Goal: Find contact information: Find contact information

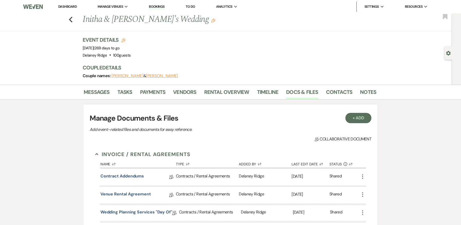
click at [70, 6] on link "Dashboard" at bounding box center [67, 6] width 19 height 4
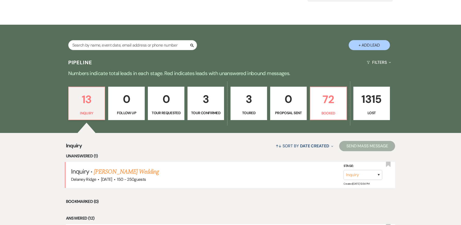
scroll to position [77, 0]
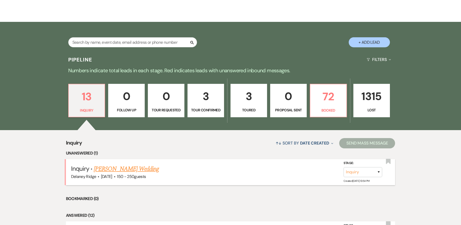
click at [125, 169] on link "[PERSON_NAME] Wedding" at bounding box center [126, 169] width 65 height 9
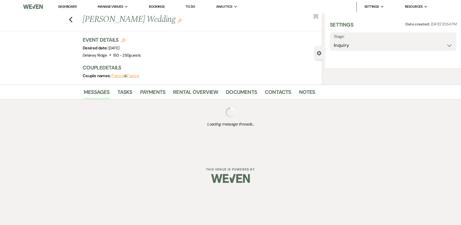
select select "2"
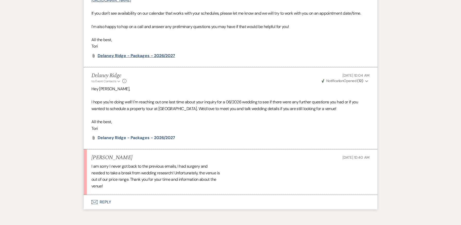
scroll to position [700, 0]
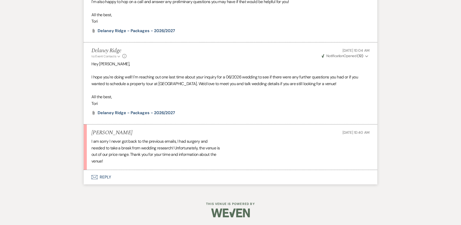
click at [93, 177] on icon "Envelope" at bounding box center [94, 177] width 6 height 4
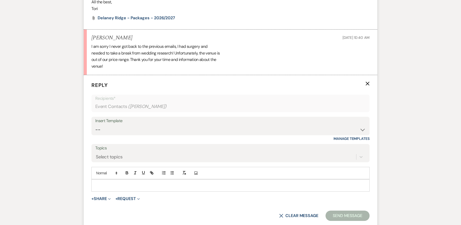
scroll to position [798, 0]
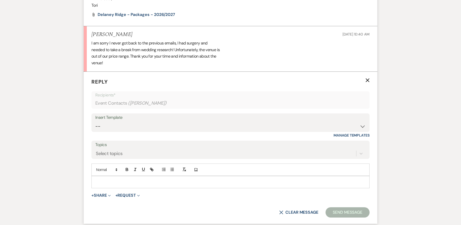
click at [132, 186] on div at bounding box center [231, 182] width 278 height 12
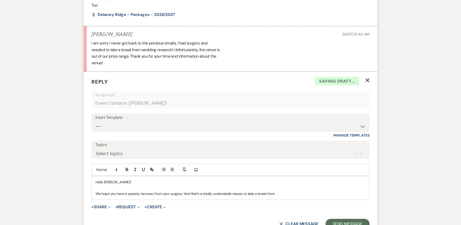
click at [223, 194] on p "We hope you have a speedy recovery from your surgery! And that's a totally unde…" at bounding box center [231, 194] width 270 height 6
drag, startPoint x: 223, startPoint y: 194, endPoint x: 208, endPoint y: 185, distance: 17.2
click at [206, 185] on p "Hello [PERSON_NAME]!" at bounding box center [231, 182] width 270 height 6
click at [224, 194] on p "We hope you have a speedy recovery from your surgery! And that's a totally unde…" at bounding box center [231, 194] width 270 height 6
click at [288, 192] on p "We hope you have a speedy recovery from your surgery! And that's a totally unde…" at bounding box center [231, 194] width 270 height 6
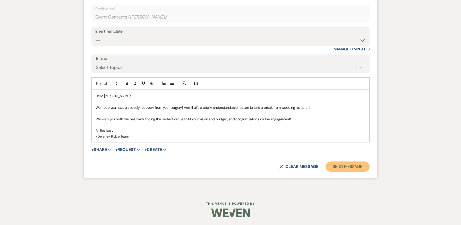
click at [357, 167] on button "Send Message" at bounding box center [348, 167] width 44 height 10
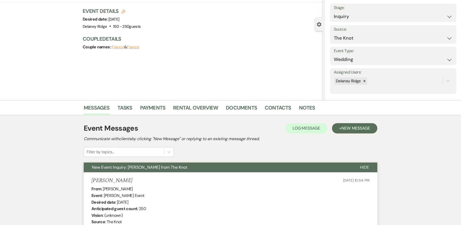
scroll to position [0, 0]
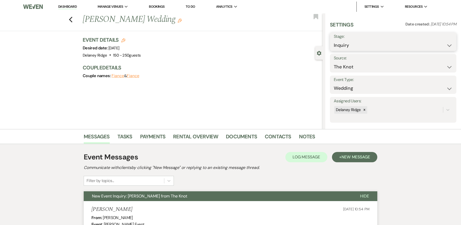
click at [366, 48] on select "Inquiry Follow Up Tour Requested Tour Confirmed Toured Proposal Sent Booked Lost" at bounding box center [393, 45] width 119 height 10
select select "8"
click at [334, 40] on select "Inquiry Follow Up Tour Requested Tour Confirmed Toured Proposal Sent Booked Lost" at bounding box center [393, 45] width 119 height 10
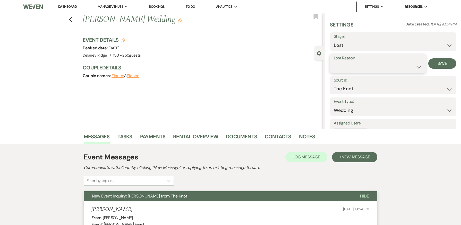
click at [365, 65] on select "Booked Elsewhere Budget Date Unavailable No Response Not a Good Match Capacity …" at bounding box center [378, 67] width 88 height 10
select select "7"
click at [334, 62] on select "Booked Elsewhere Budget Date Unavailable No Response Not a Good Match Capacity …" at bounding box center [378, 67] width 88 height 10
click at [448, 63] on button "Save" at bounding box center [442, 63] width 28 height 10
click at [64, 4] on li "Dashboard" at bounding box center [68, 7] width 24 height 10
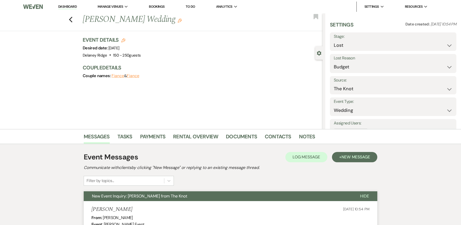
click at [65, 5] on link "Dashboard" at bounding box center [67, 6] width 19 height 5
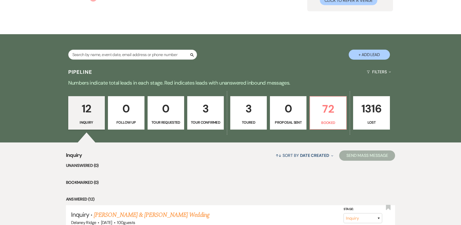
scroll to position [103, 0]
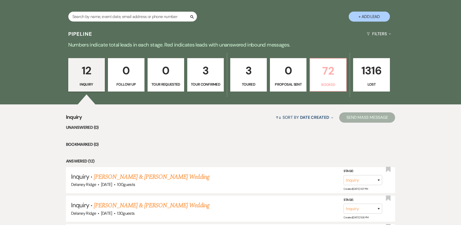
click at [329, 81] on link "72 Booked" at bounding box center [328, 74] width 37 height 33
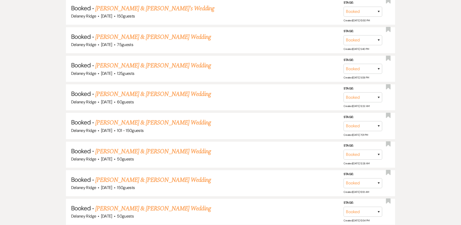
scroll to position [412, 0]
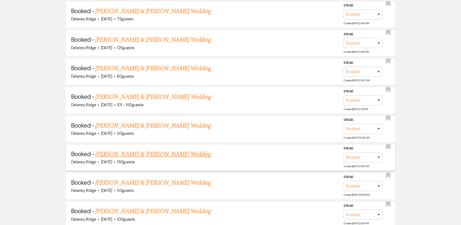
click at [163, 151] on link "[PERSON_NAME] & [PERSON_NAME] Wedding" at bounding box center [152, 154] width 115 height 9
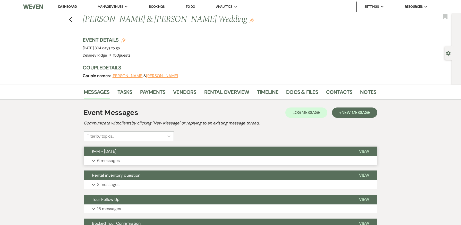
click at [155, 155] on button "K+M ~ [DATE]!" at bounding box center [217, 152] width 267 height 10
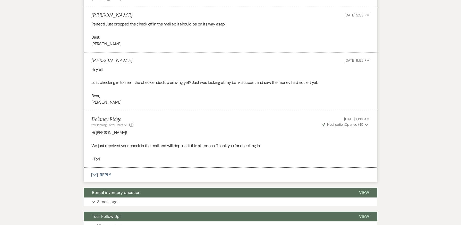
scroll to position [490, 0]
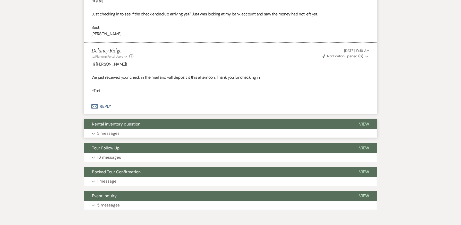
click at [225, 131] on button "Expand 3 messages" at bounding box center [231, 133] width 294 height 9
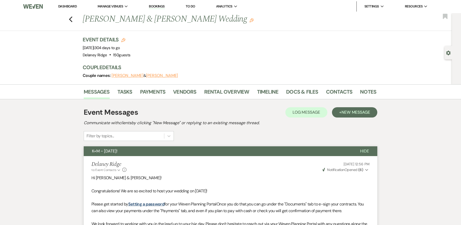
scroll to position [0, 0]
click at [302, 96] on link "Docs & Files" at bounding box center [302, 93] width 32 height 11
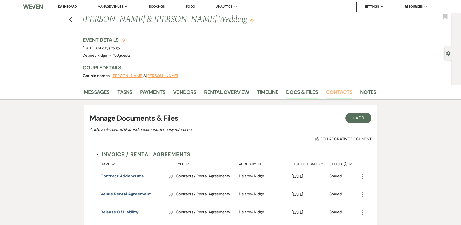
click at [338, 92] on link "Contacts" at bounding box center [339, 93] width 27 height 11
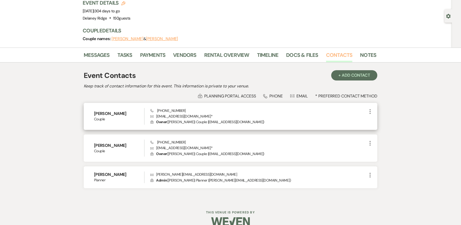
scroll to position [46, 0]
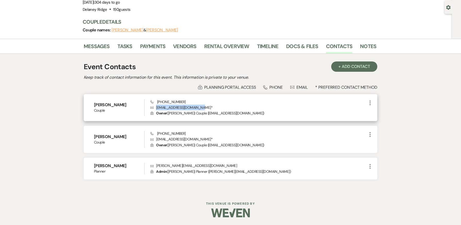
drag, startPoint x: 200, startPoint y: 108, endPoint x: 155, endPoint y: 109, distance: 45.3
click at [155, 109] on p "Envelope [EMAIL_ADDRESS][DOMAIN_NAME] *" at bounding box center [258, 108] width 217 height 6
copy p "[EMAIL_ADDRESS][DOMAIN_NAME]"
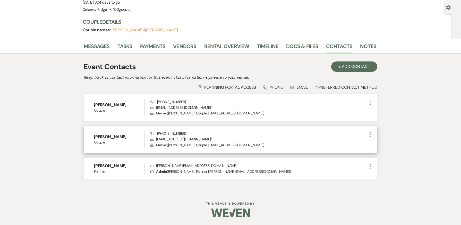
click at [227, 128] on div "[PERSON_NAME] Couple Phone [PHONE_NUMBER] Envelope [EMAIL_ADDRESS][DOMAIN_NAME]…" at bounding box center [231, 139] width 294 height 27
drag, startPoint x: 207, startPoint y: 140, endPoint x: 157, endPoint y: 140, distance: 50.0
click at [157, 140] on p "Envelope [EMAIL_ADDRESS][DOMAIN_NAME] *" at bounding box center [258, 139] width 217 height 6
copy p "[EMAIL_ADDRESS][DOMAIN_NAME]"
click at [246, 14] on div "Event Details Edit Event Date: [DATE] | 304 days to go Venue: [GEOGRAPHIC_DATA]…" at bounding box center [230, 14] width 294 height 48
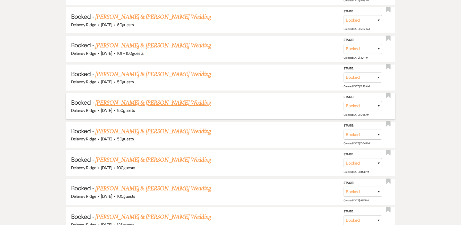
scroll to position [489, 0]
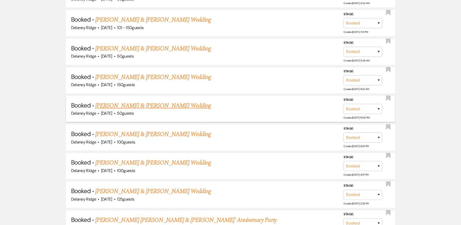
click at [169, 105] on link "[PERSON_NAME] & [PERSON_NAME] Wedding" at bounding box center [152, 105] width 115 height 9
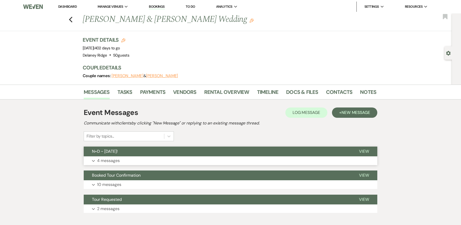
click at [247, 152] on button "N+D ~ [DATE]!" at bounding box center [217, 152] width 267 height 10
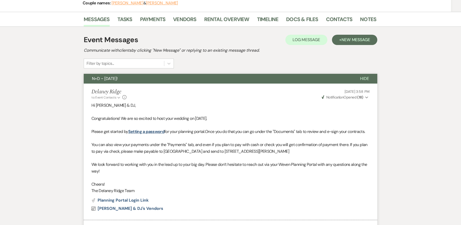
scroll to position [77, 0]
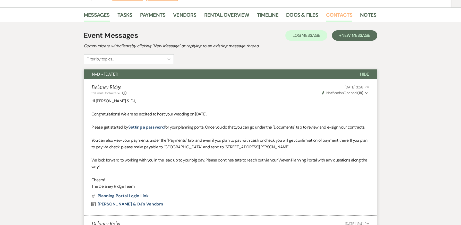
click at [334, 13] on link "Contacts" at bounding box center [339, 16] width 27 height 11
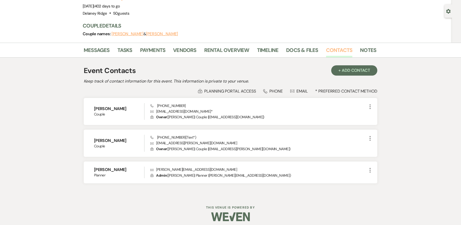
scroll to position [46, 0]
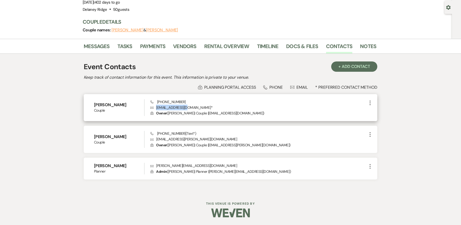
drag, startPoint x: 190, startPoint y: 107, endPoint x: 156, endPoint y: 108, distance: 33.5
click at [156, 108] on p "Envelope [EMAIL_ADDRESS][DOMAIN_NAME] *" at bounding box center [258, 108] width 217 height 6
copy p "[EMAIL_ADDRESS][DOMAIN_NAME]"
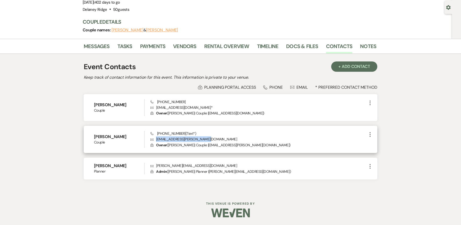
drag, startPoint x: 202, startPoint y: 140, endPoint x: 155, endPoint y: 141, distance: 46.6
click at [155, 141] on p "Envelope [EMAIL_ADDRESS][PERSON_NAME][DOMAIN_NAME]" at bounding box center [258, 139] width 217 height 6
copy p "[EMAIL_ADDRESS][PERSON_NAME][DOMAIN_NAME]"
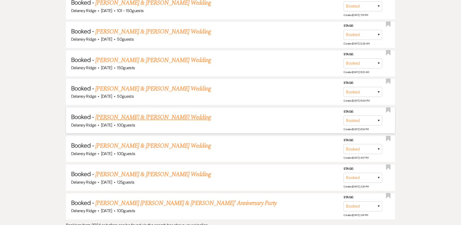
scroll to position [515, 0]
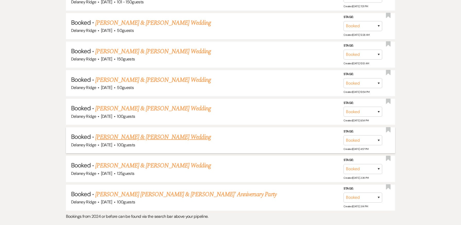
click at [188, 138] on link "[PERSON_NAME] & [PERSON_NAME] Wedding" at bounding box center [152, 137] width 115 height 9
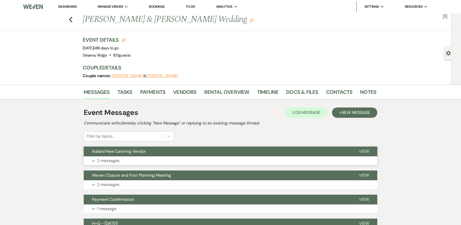
click at [186, 156] on button "Added New Catering Vendor" at bounding box center [217, 152] width 267 height 10
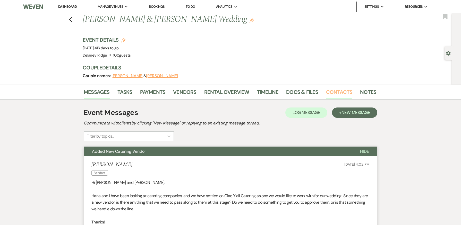
click at [331, 90] on link "Contacts" at bounding box center [339, 93] width 27 height 11
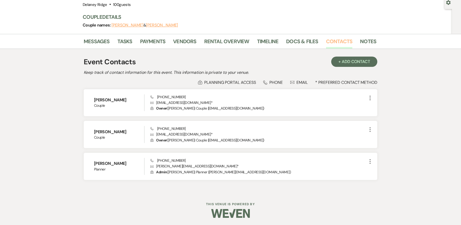
scroll to position [51, 0]
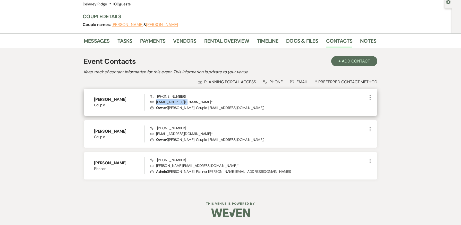
drag, startPoint x: 186, startPoint y: 103, endPoint x: 156, endPoint y: 104, distance: 30.2
click at [156, 104] on p "Envelope [EMAIL_ADDRESS][DOMAIN_NAME] *" at bounding box center [258, 102] width 217 height 6
copy p "[EMAIL_ADDRESS][DOMAIN_NAME]"
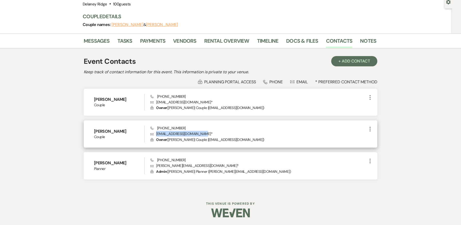
drag, startPoint x: 202, startPoint y: 133, endPoint x: 155, endPoint y: 136, distance: 47.2
click at [155, 136] on p "Envelope [EMAIL_ADDRESS][DOMAIN_NAME] *" at bounding box center [258, 134] width 217 height 6
copy p "[EMAIL_ADDRESS][DOMAIN_NAME]"
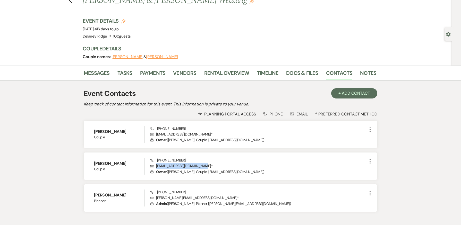
scroll to position [0, 0]
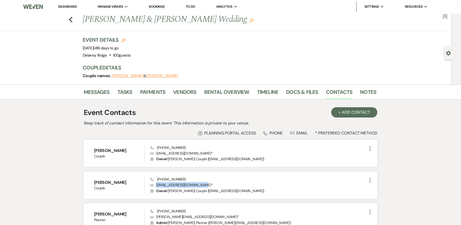
click at [71, 8] on link "Dashboard" at bounding box center [67, 6] width 19 height 4
